Goal: Information Seeking & Learning: Understand process/instructions

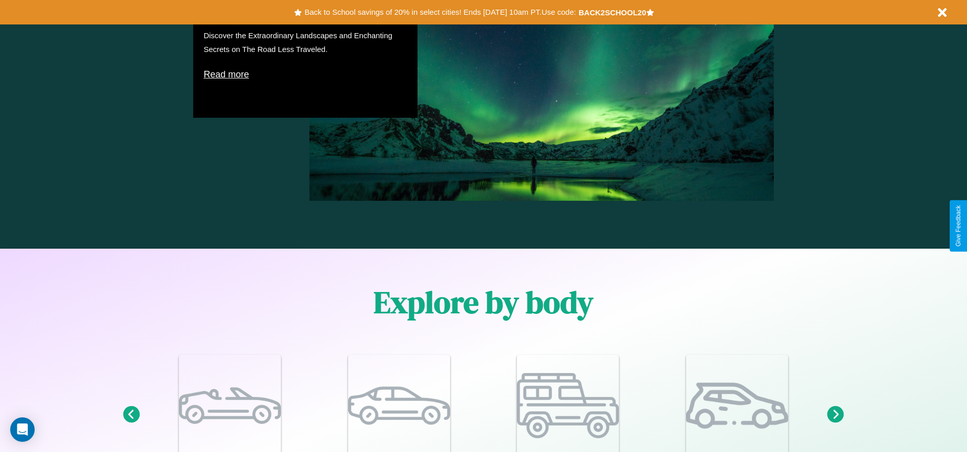
scroll to position [1111, 0]
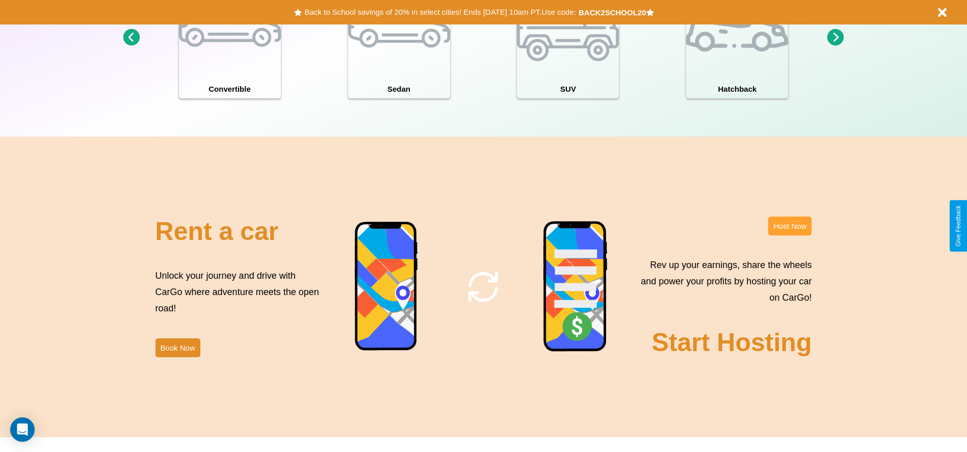
click at [789, 226] on button "Host Now" at bounding box center [789, 226] width 43 height 19
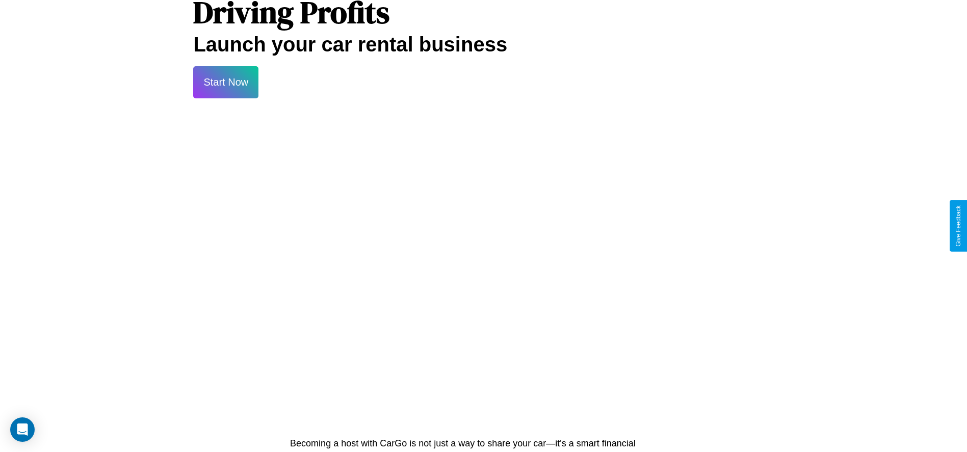
scroll to position [1094, 0]
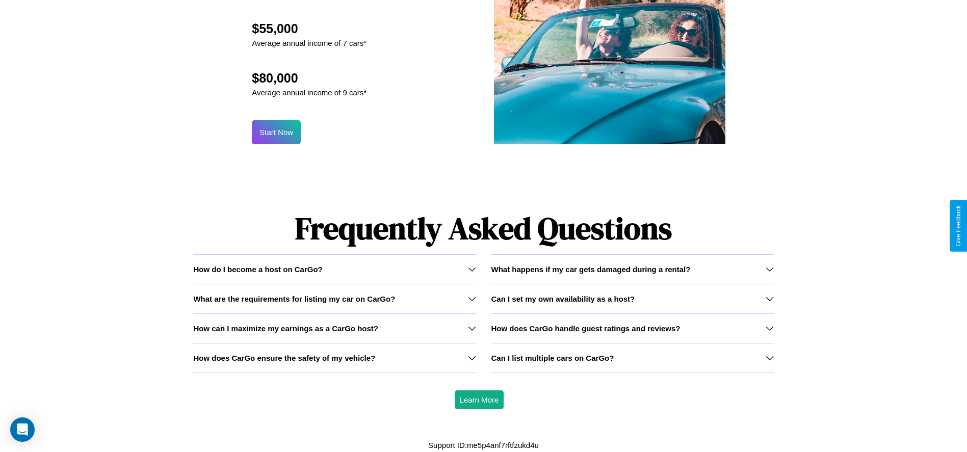
click at [632, 358] on div "Can I list multiple cars on CarGo?" at bounding box center [632, 358] width 282 height 9
click at [471, 299] on icon at bounding box center [472, 299] width 8 height 8
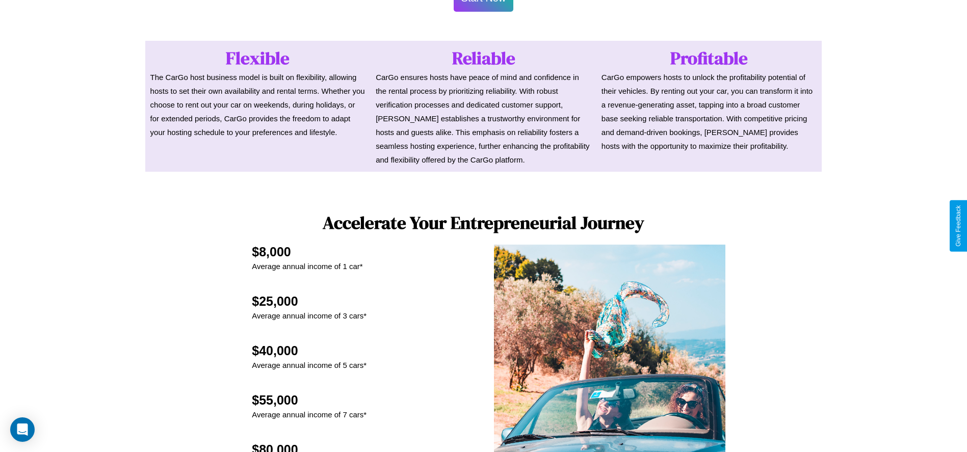
scroll to position [0, 0]
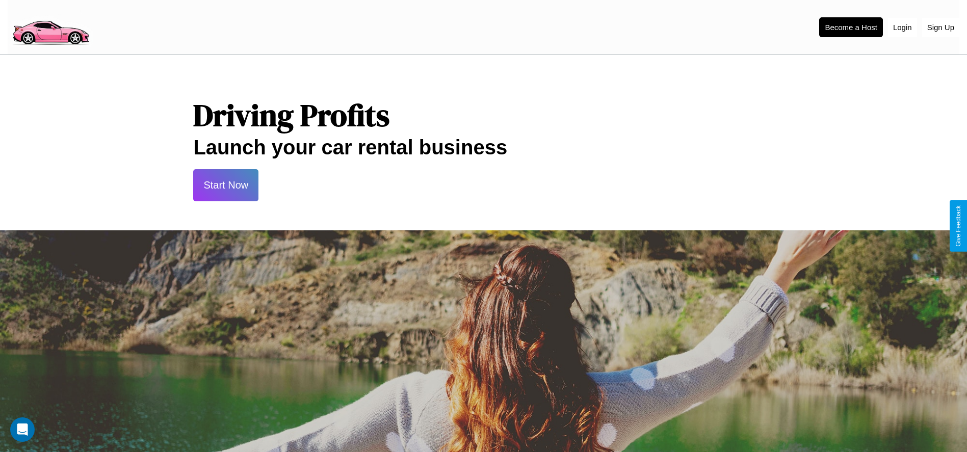
click at [226, 185] on button "Start Now" at bounding box center [225, 185] width 65 height 32
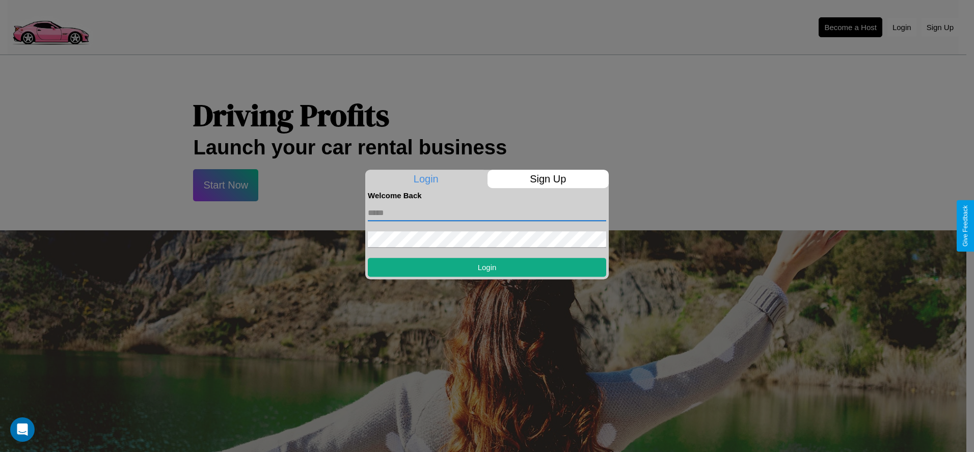
click at [487, 212] on input "text" at bounding box center [487, 213] width 238 height 16
type input "**********"
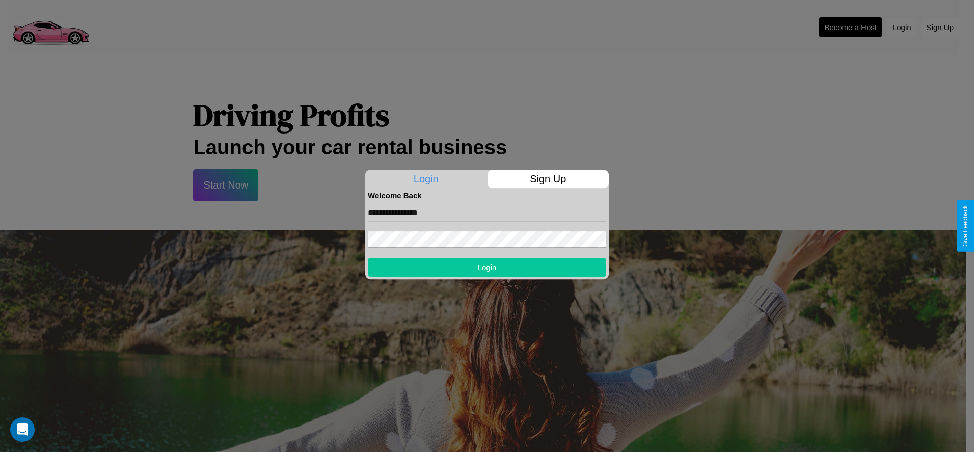
click at [487, 267] on button "Login" at bounding box center [487, 267] width 238 height 19
